Goal: Task Accomplishment & Management: Use online tool/utility

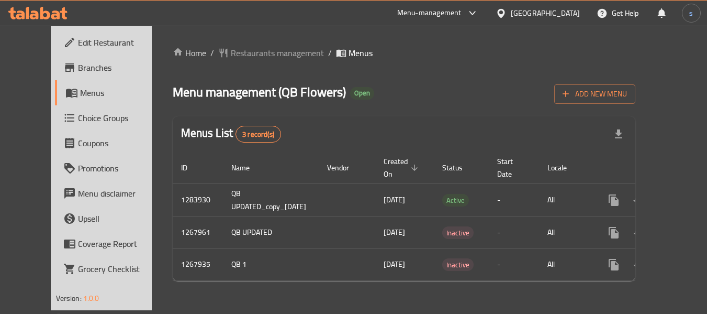
click at [78, 117] on span "Choice Groups" at bounding box center [119, 117] width 83 height 13
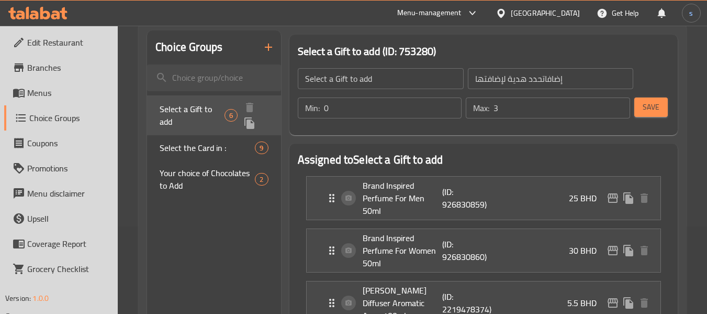
scroll to position [105, 0]
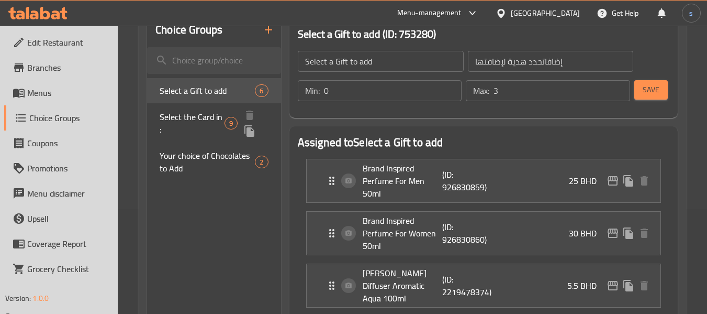
click at [187, 121] on span "Select the Card in :" at bounding box center [192, 122] width 65 height 25
type input "Select the Card in :"
type input "اختر البطاقة بالخط العربي"
type input "9"
